Goal: Transaction & Acquisition: Purchase product/service

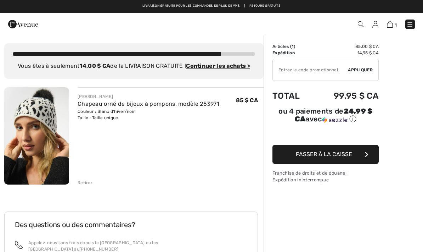
click at [412, 26] on img at bounding box center [410, 24] width 7 height 7
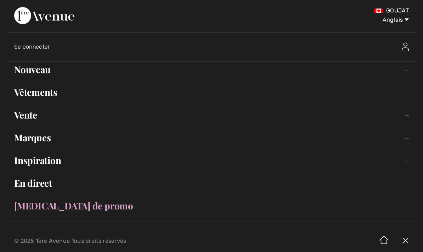
click at [50, 97] on font "Vêtements" at bounding box center [35, 92] width 43 height 12
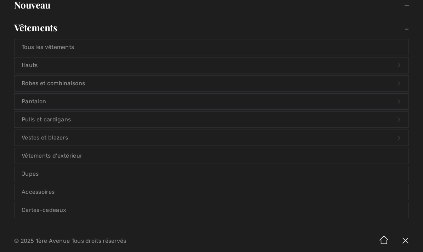
scroll to position [65, 0]
click at [72, 155] on font "Vêtements d'extérieur" at bounding box center [52, 155] width 61 height 7
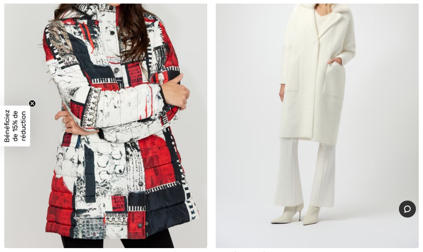
scroll to position [483, 0]
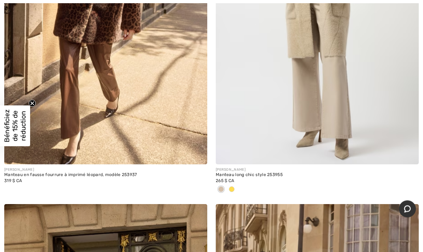
scroll to position [3020, 0]
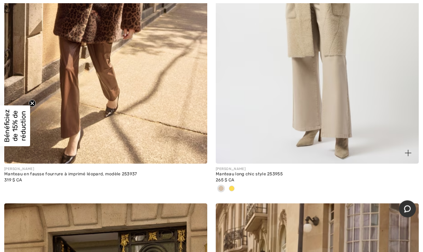
click at [233, 188] on span at bounding box center [232, 189] width 6 height 6
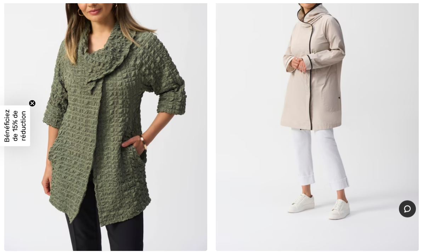
scroll to position [4372, 0]
click at [306, 166] on img at bounding box center [317, 98] width 203 height 305
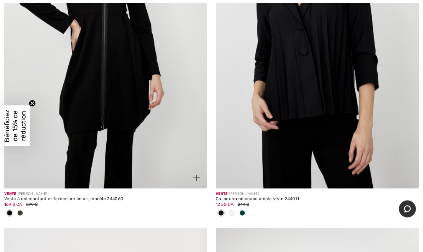
scroll to position [4779, 0]
click at [21, 211] on span at bounding box center [20, 213] width 6 height 6
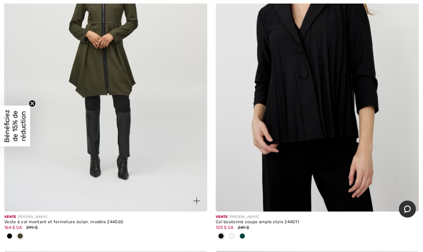
scroll to position [4759, 0]
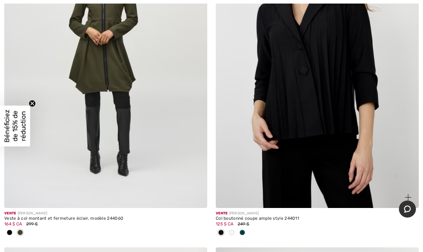
click at [235, 229] on div at bounding box center [232, 233] width 11 height 12
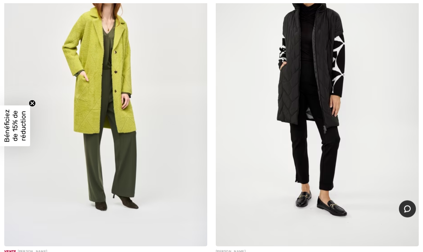
scroll to position [5065, 0]
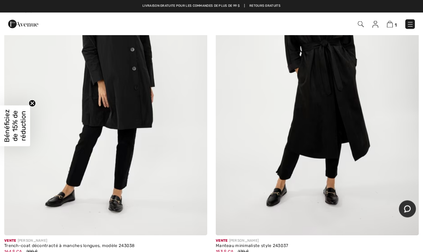
scroll to position [5399, 0]
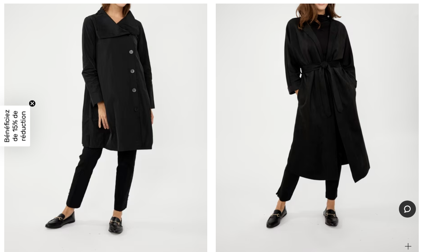
click at [326, 146] on img at bounding box center [317, 104] width 203 height 305
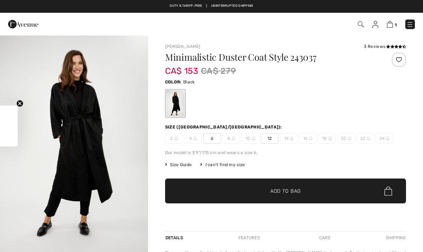
checkbox input "true"
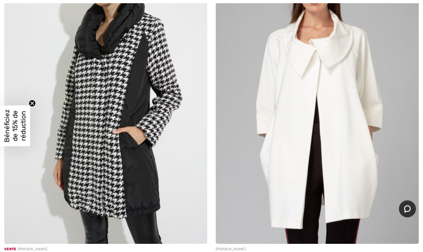
scroll to position [8152, 0]
click at [143, 181] on img at bounding box center [105, 91] width 203 height 305
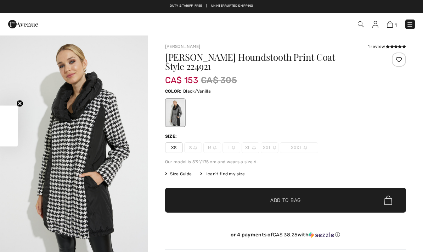
checkbox input "true"
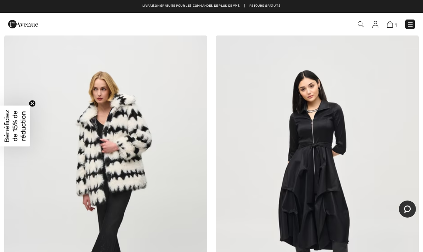
scroll to position [5981, 0]
